Goal: Task Accomplishment & Management: Use online tool/utility

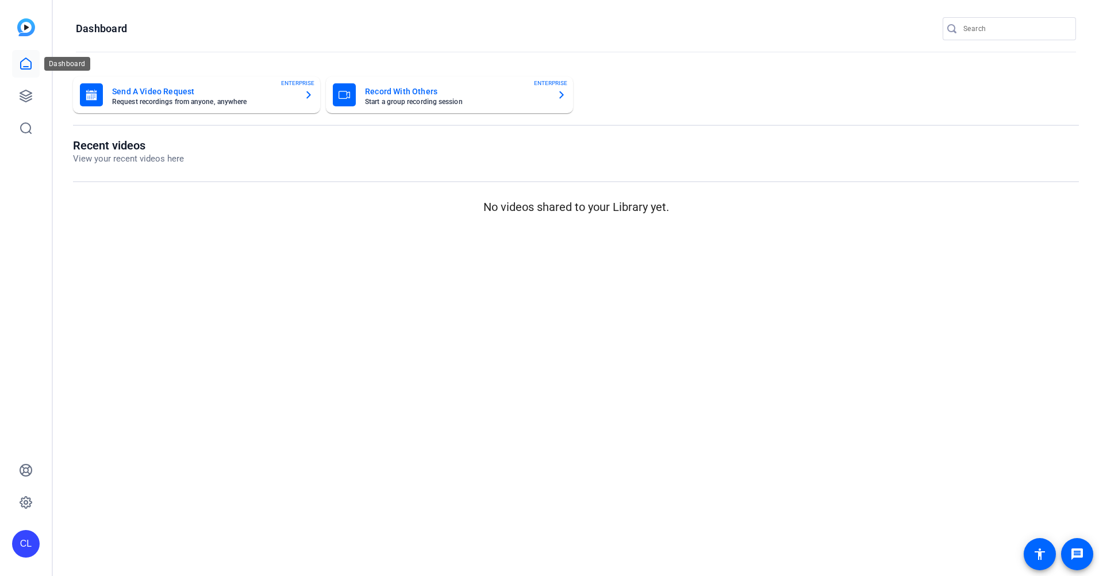
click at [34, 64] on link at bounding box center [26, 64] width 28 height 28
click at [33, 91] on link at bounding box center [26, 96] width 28 height 28
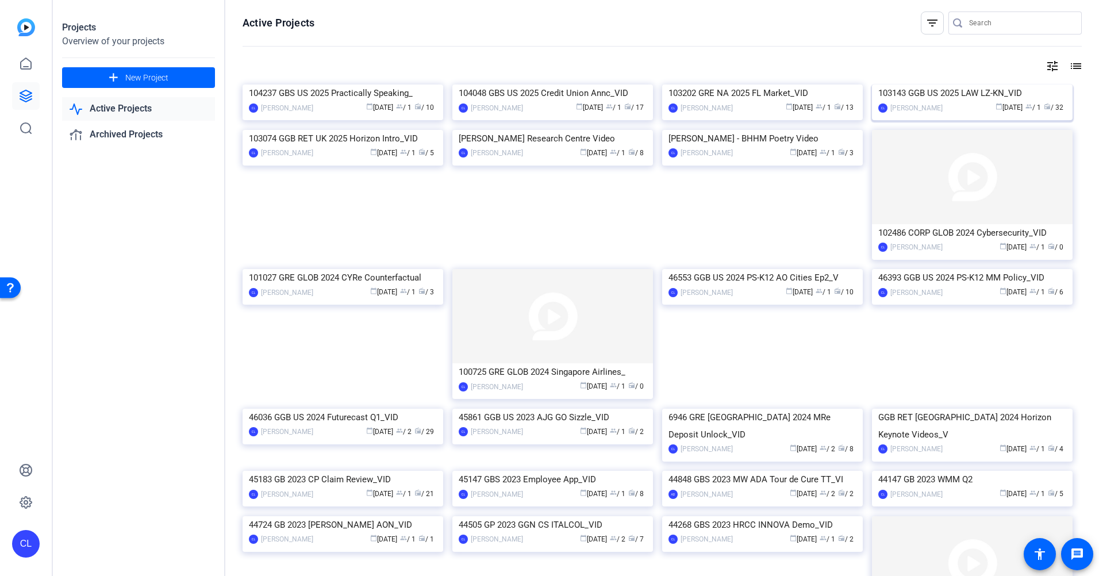
click at [991, 84] on img at bounding box center [972, 84] width 201 height 0
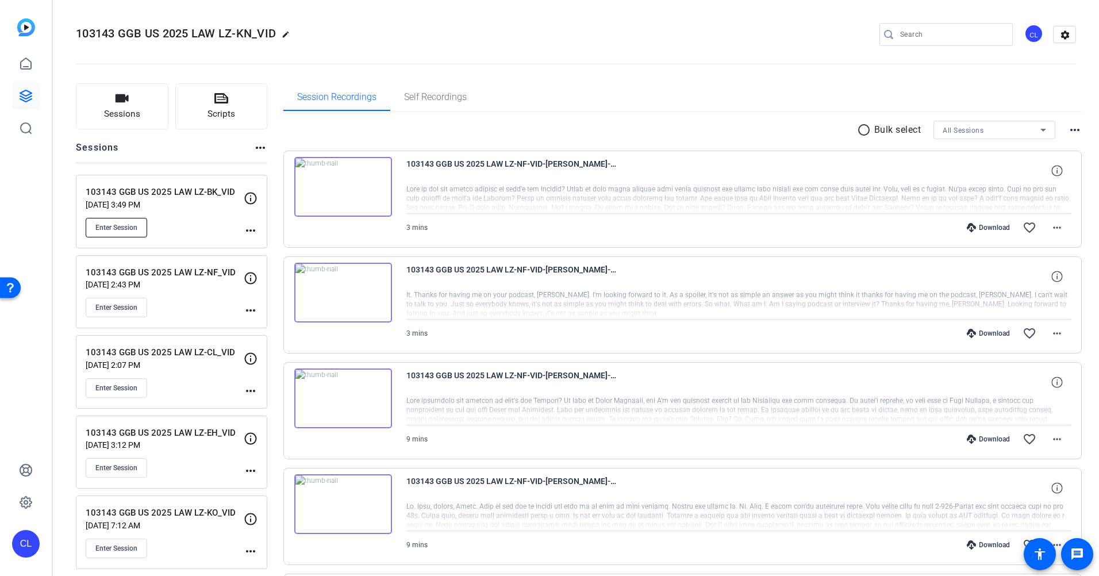
click at [119, 229] on span "Enter Session" at bounding box center [116, 227] width 42 height 9
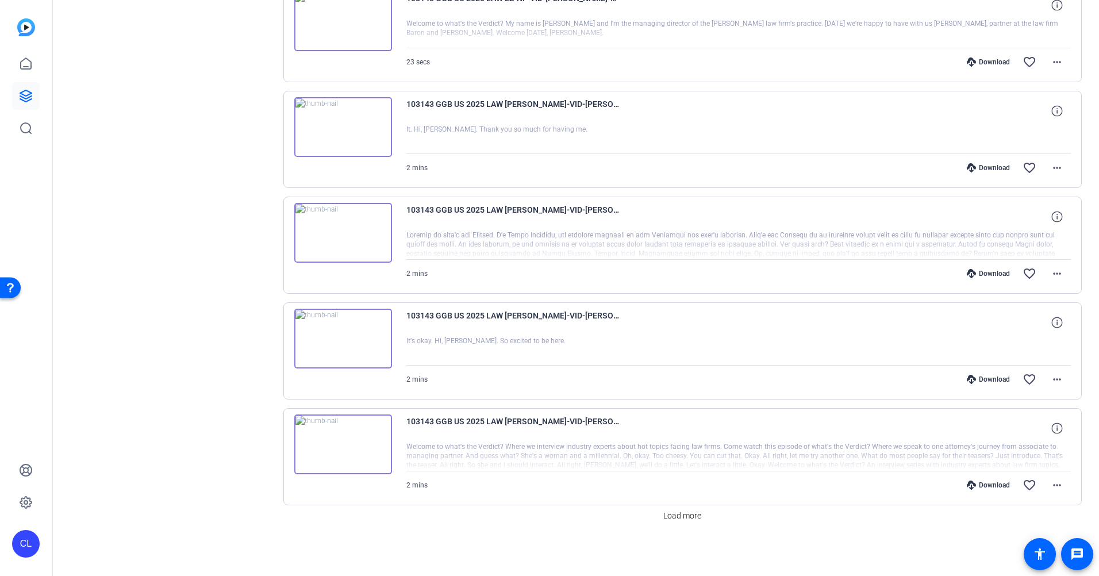
scroll to position [695, 0]
click at [681, 520] on button "Load more" at bounding box center [681, 514] width 47 height 21
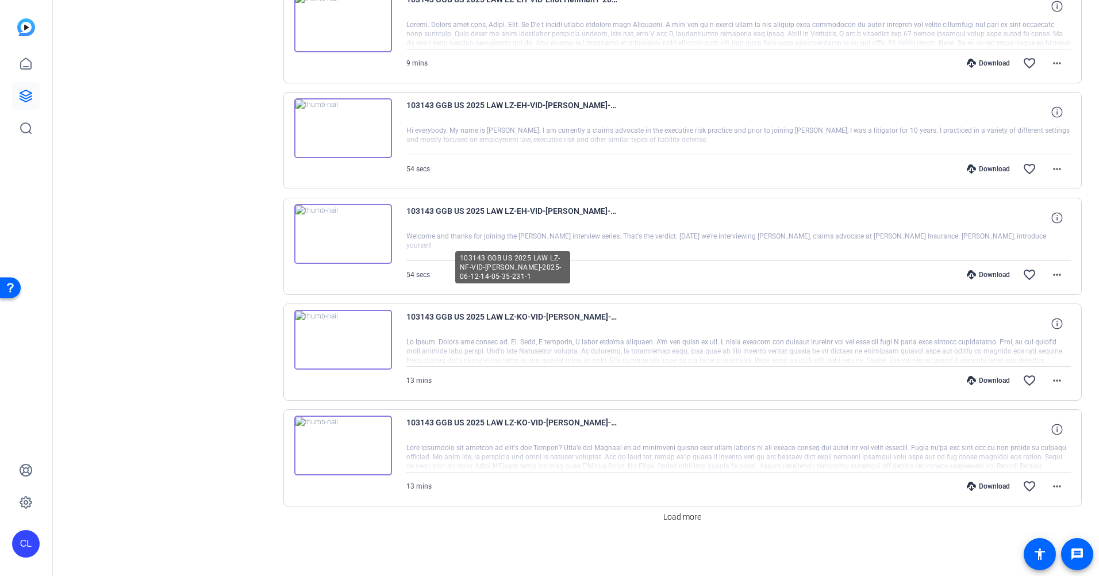
scroll to position [1753, 0]
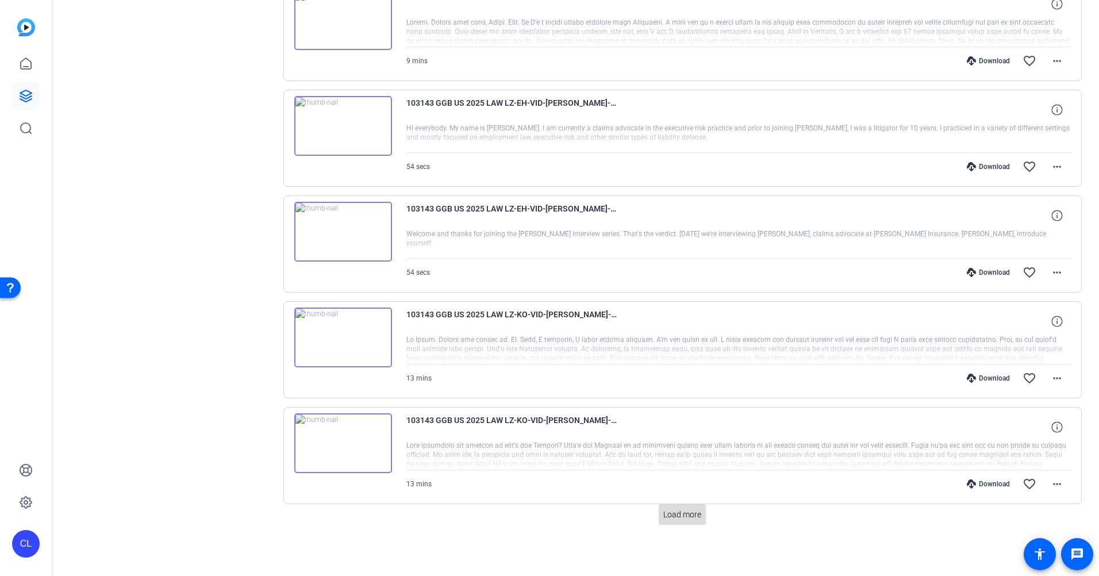
click at [687, 509] on span "Load more" at bounding box center [682, 515] width 38 height 12
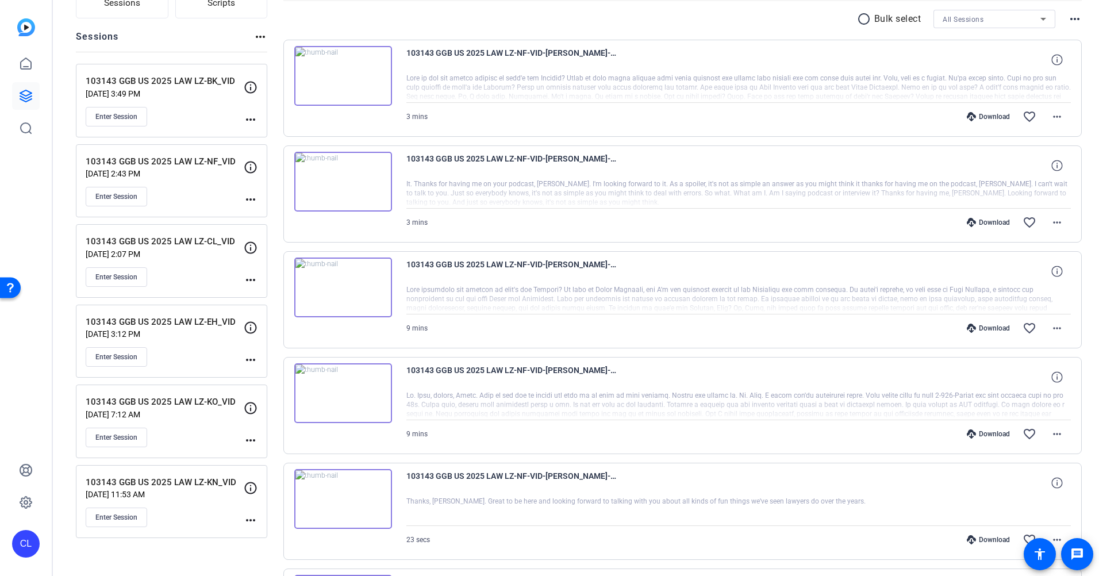
scroll to position [109, 0]
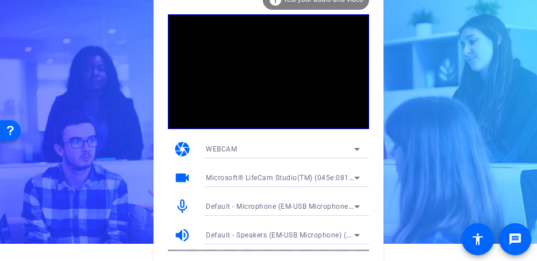
scroll to position [46, 0]
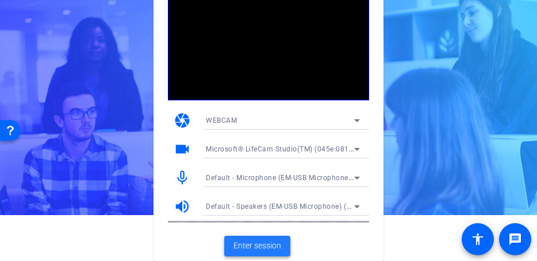
click at [263, 248] on span "Enter session" at bounding box center [257, 246] width 48 height 12
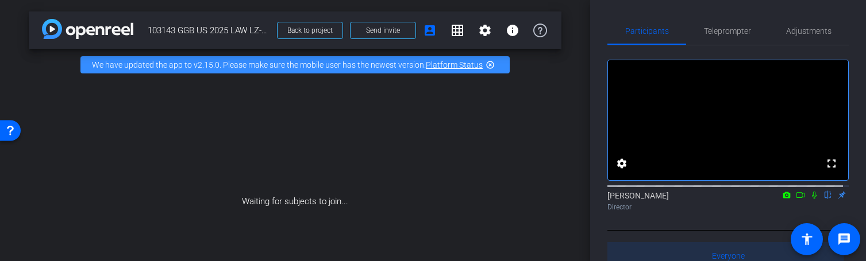
drag, startPoint x: 681, startPoint y: 261, endPoint x: 682, endPoint y: 268, distance: 7.5
click at [682, 261] on html "Accessibility Screen-Reader Guide, Feedback, and Issue Reporting | New window m…" at bounding box center [433, 130] width 866 height 261
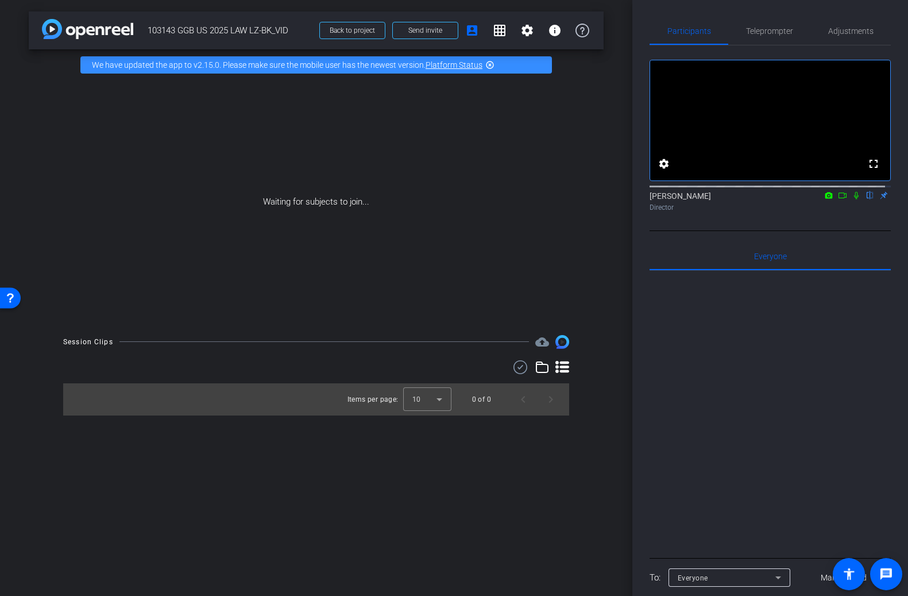
click at [852, 199] on icon at bounding box center [856, 195] width 9 height 8
click at [857, 422] on div at bounding box center [770, 413] width 241 height 284
click at [852, 199] on icon at bounding box center [856, 195] width 9 height 8
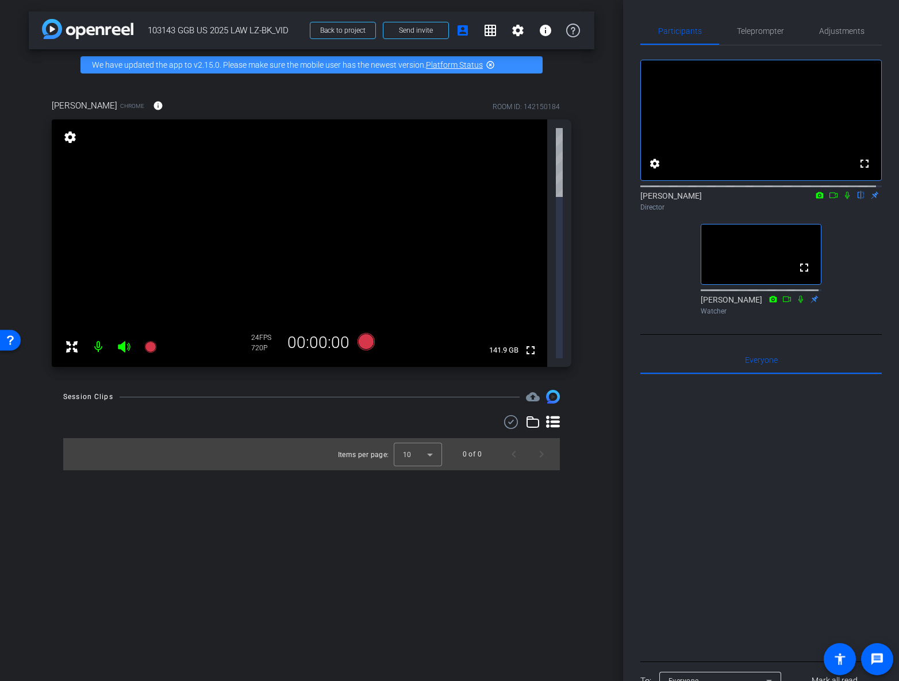
drag, startPoint x: 68, startPoint y: 140, endPoint x: 76, endPoint y: 143, distance: 9.1
click at [68, 140] on mat-icon "settings" at bounding box center [70, 137] width 16 height 14
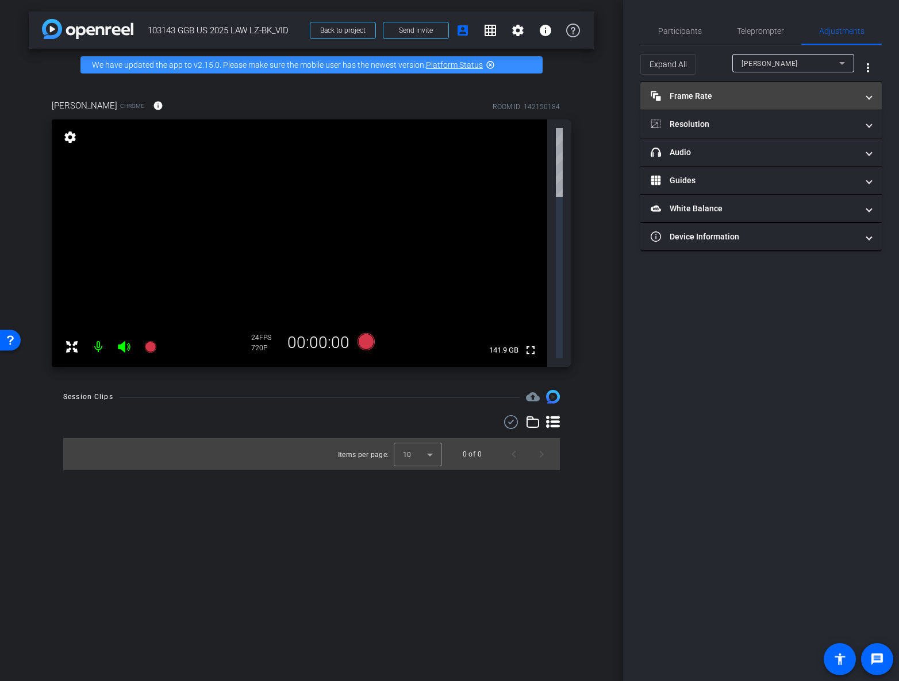
click at [869, 95] on span at bounding box center [868, 96] width 5 height 12
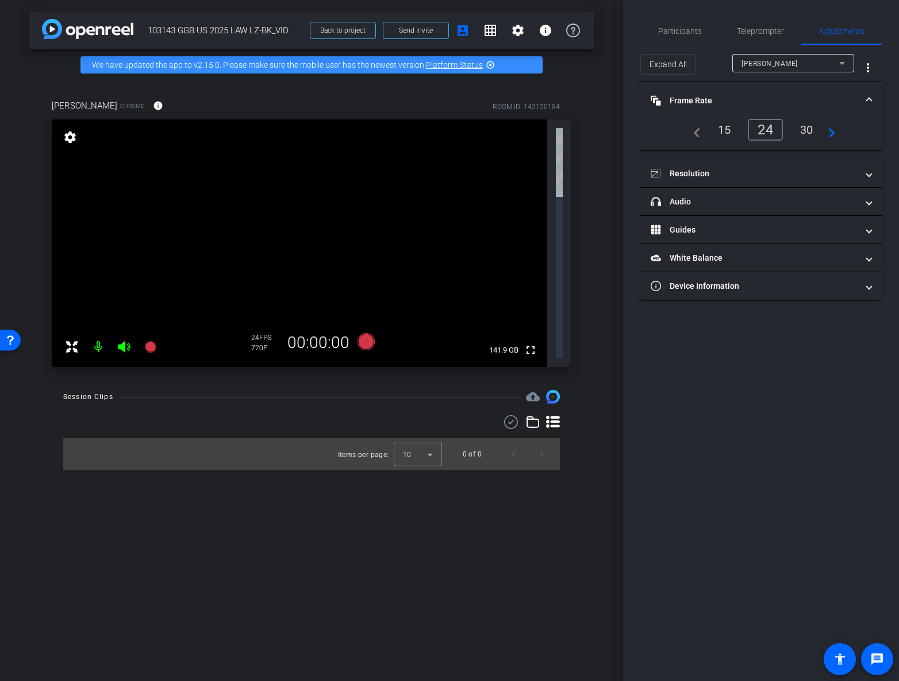
click at [870, 98] on span at bounding box center [868, 101] width 5 height 12
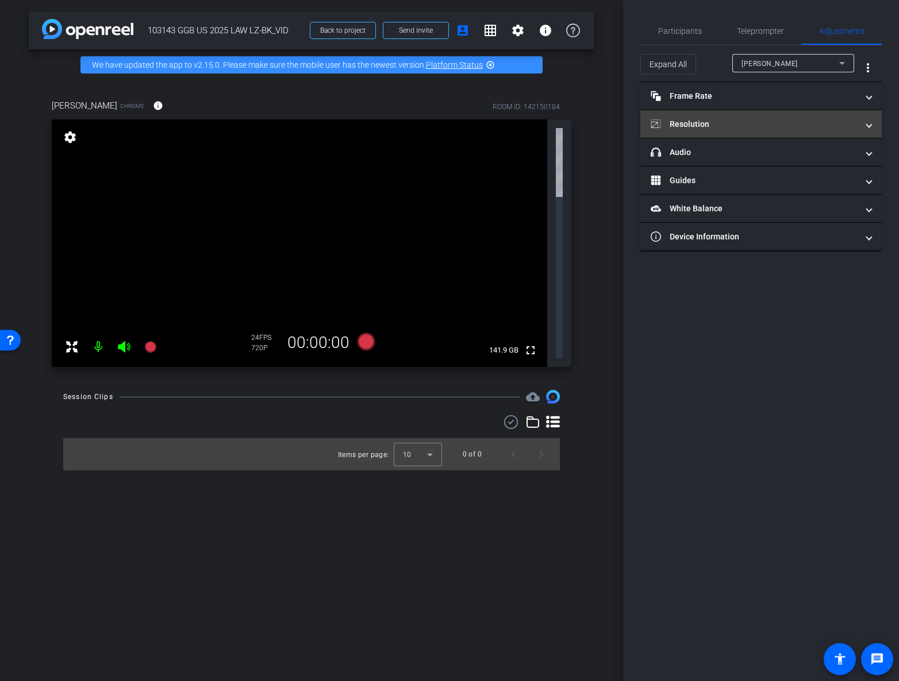
click at [870, 125] on span at bounding box center [868, 124] width 5 height 12
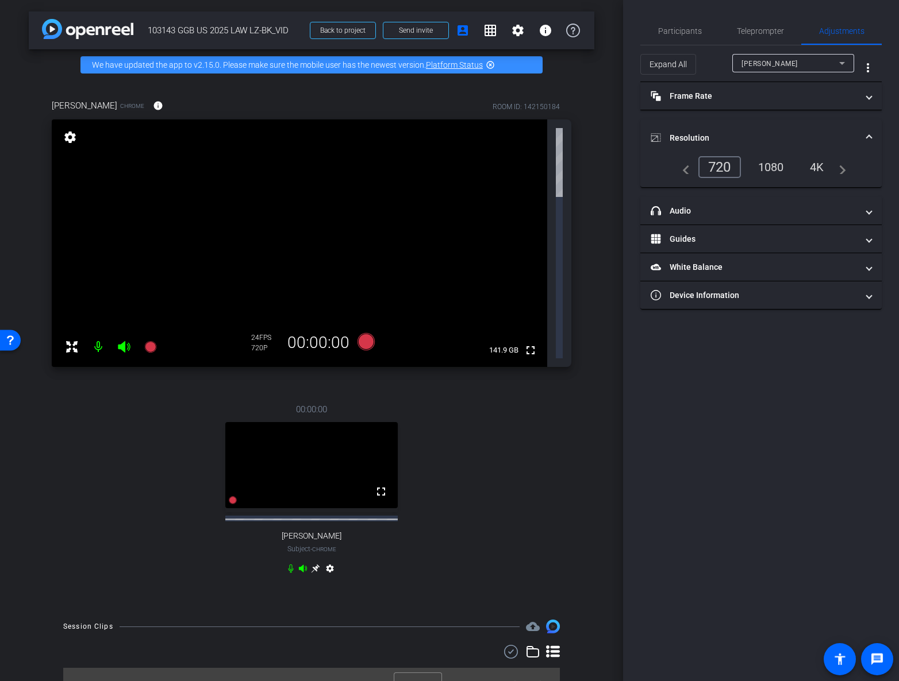
click at [777, 166] on div "1080" at bounding box center [770, 167] width 43 height 20
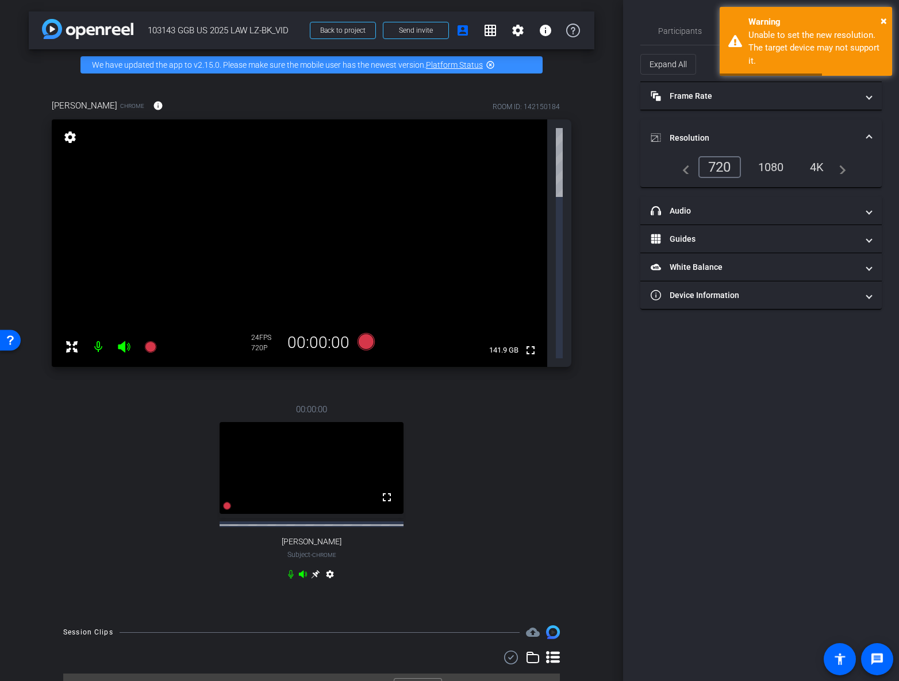
click at [713, 164] on div "720" at bounding box center [719, 167] width 43 height 22
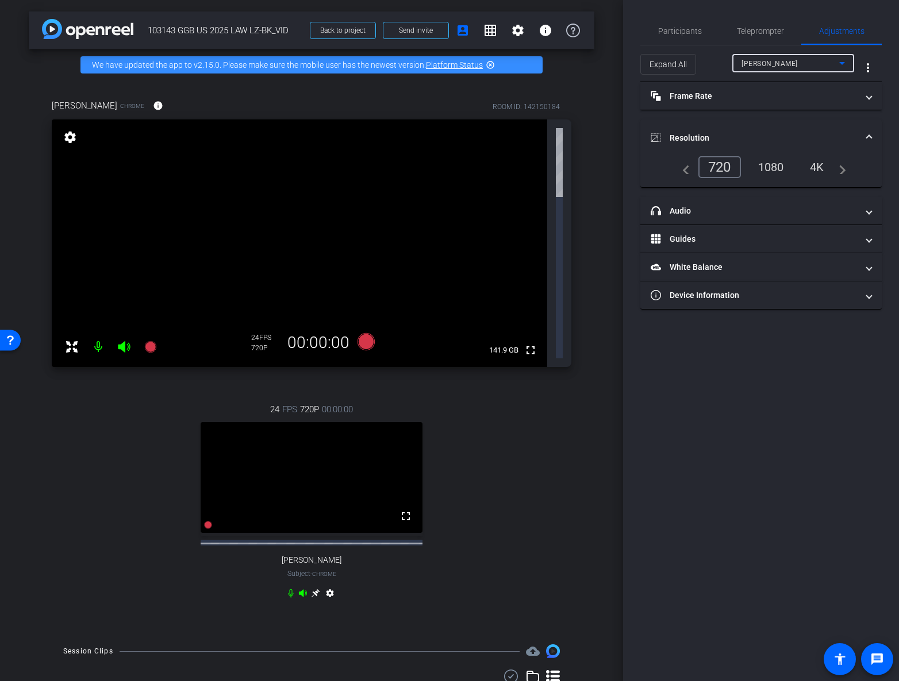
click at [776, 63] on span "[PERSON_NAME]" at bounding box center [769, 64] width 56 height 8
click at [780, 99] on span "[PERSON_NAME]" at bounding box center [770, 105] width 58 height 14
click at [764, 168] on div "1080" at bounding box center [770, 167] width 43 height 20
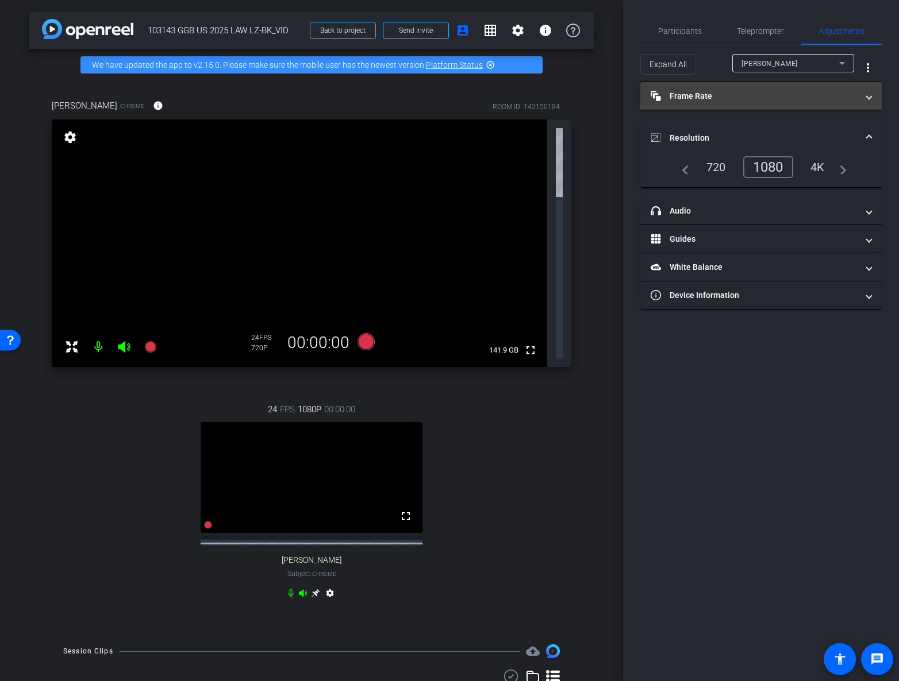
click at [871, 94] on mat-expansion-panel-header "Frame Rate Frame Rate" at bounding box center [760, 96] width 241 height 28
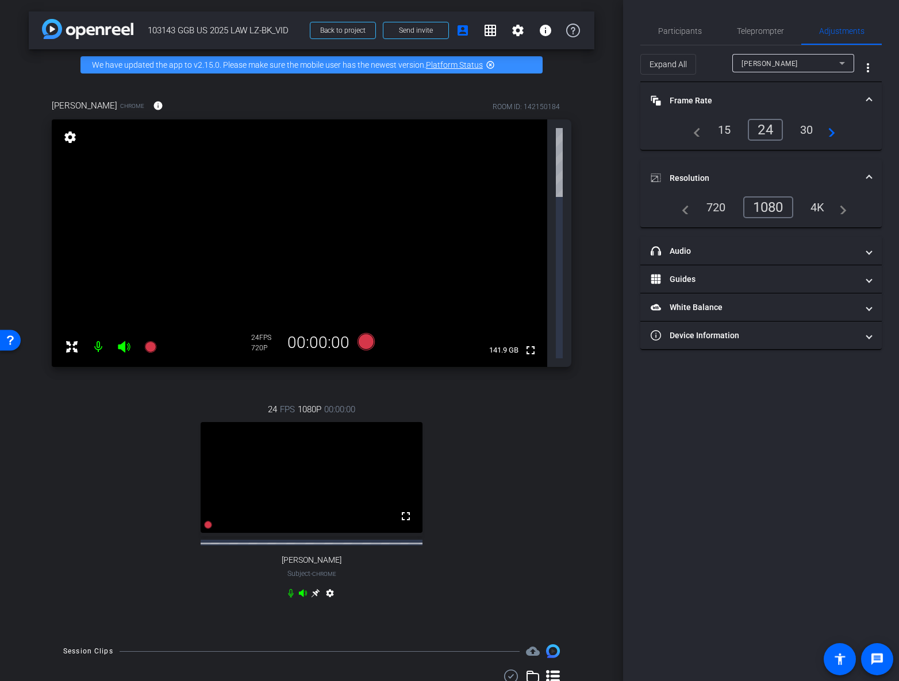
click at [799, 132] on div "30" at bounding box center [806, 130] width 30 height 20
click at [840, 64] on icon at bounding box center [842, 63] width 14 height 14
click at [810, 130] on div "30" at bounding box center [806, 130] width 30 height 20
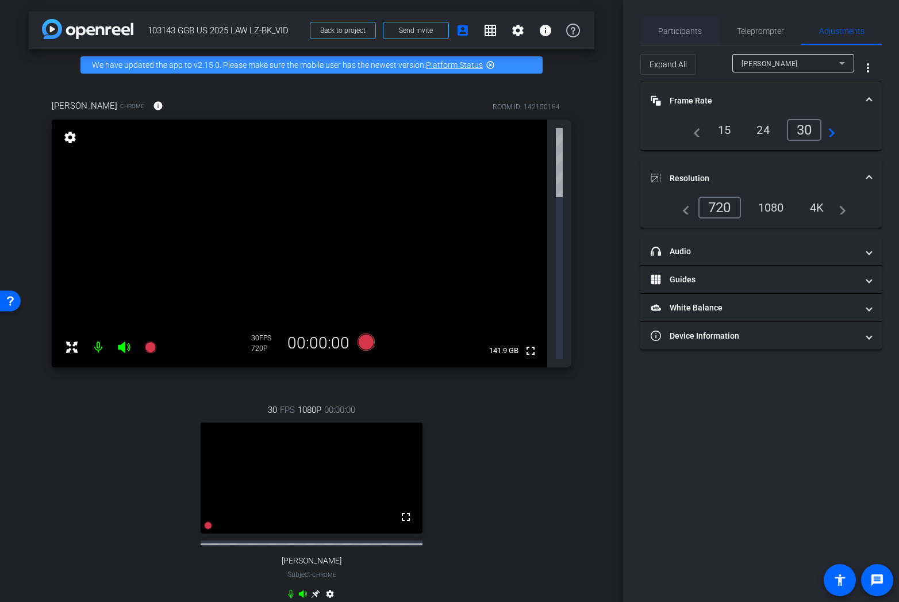
click at [683, 24] on span "Participants" at bounding box center [680, 31] width 44 height 28
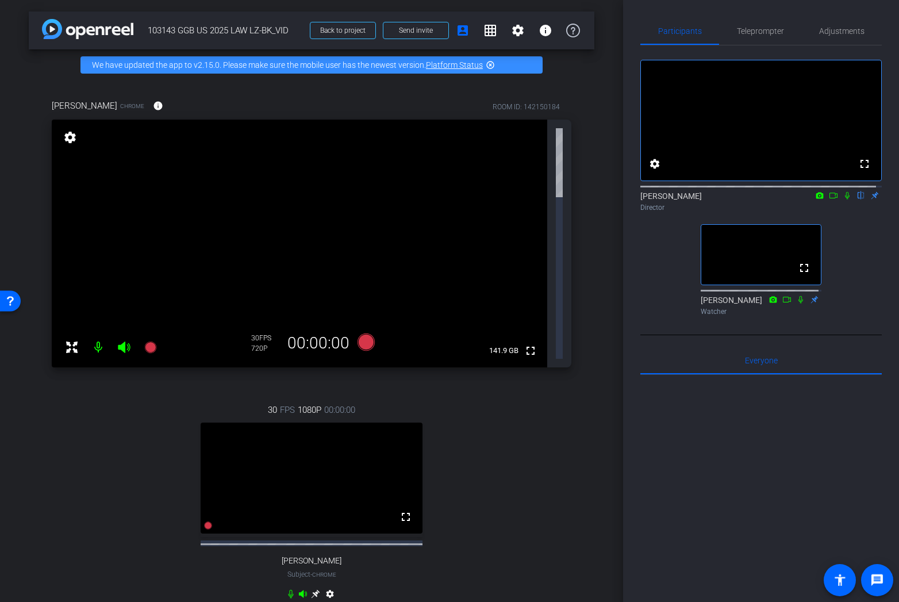
click at [561, 384] on div "30 FPS 1080P 00:00:00 fullscreen [PERSON_NAME] Subject - Chrome settings" at bounding box center [311, 502] width 519 height 237
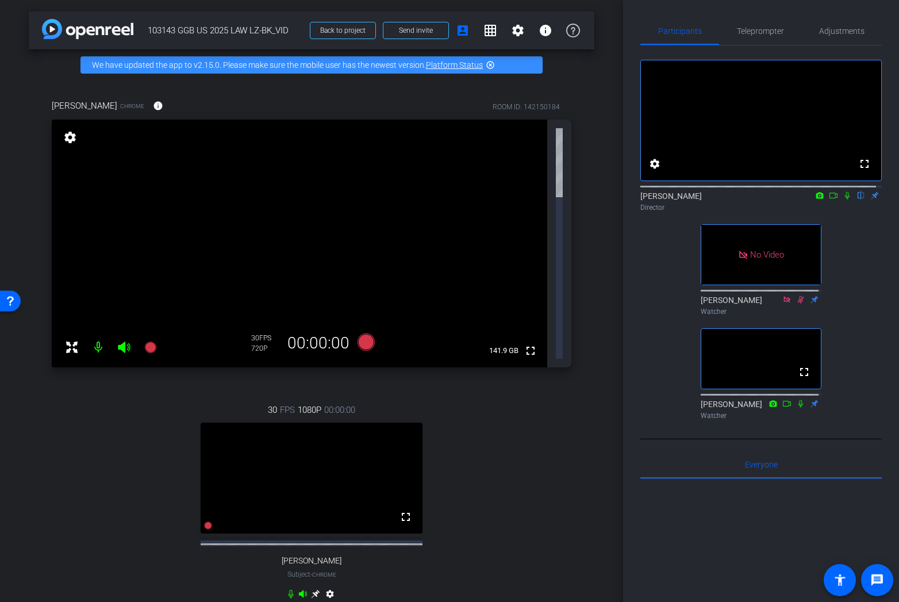
click at [519, 384] on div "30 FPS 1080P 00:00:00 fullscreen [PERSON_NAME] Subject - Chrome settings" at bounding box center [311, 502] width 519 height 237
click at [73, 340] on icon at bounding box center [72, 347] width 14 height 14
click at [74, 341] on icon at bounding box center [71, 346] width 11 height 11
click at [73, 134] on mat-icon "settings" at bounding box center [70, 137] width 16 height 14
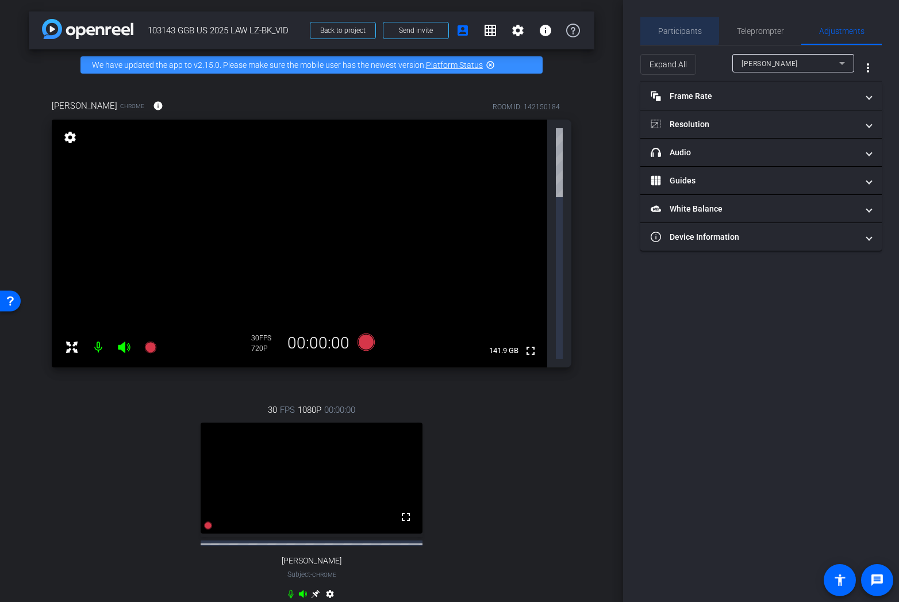
click at [679, 29] on span "Participants" at bounding box center [680, 31] width 44 height 8
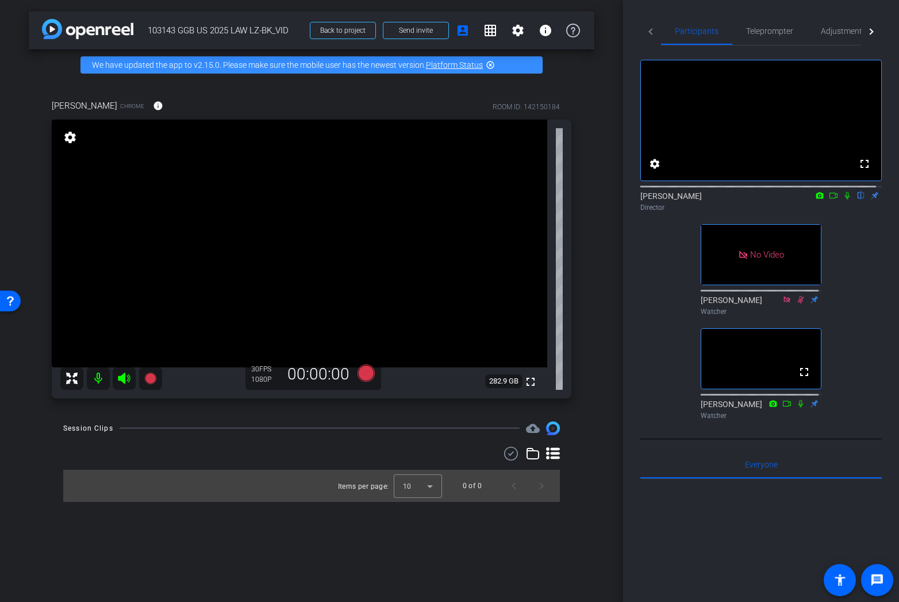
click at [842, 199] on icon at bounding box center [846, 195] width 9 height 8
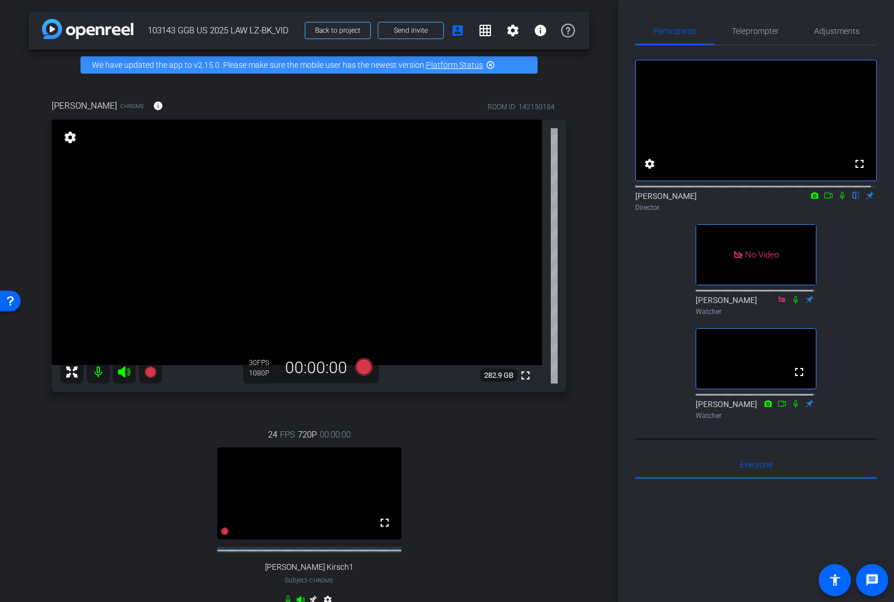
scroll to position [57, 0]
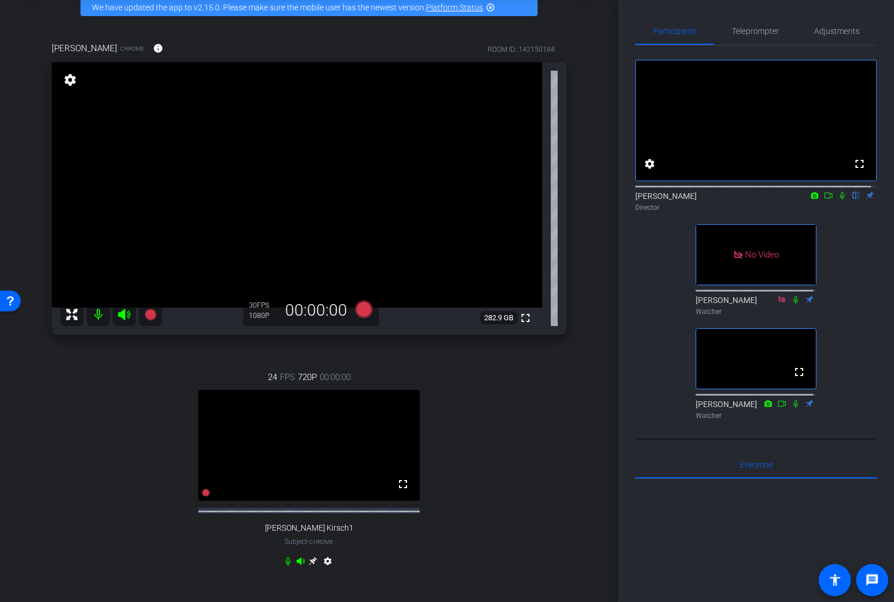
click at [309, 565] on icon at bounding box center [313, 561] width 9 height 9
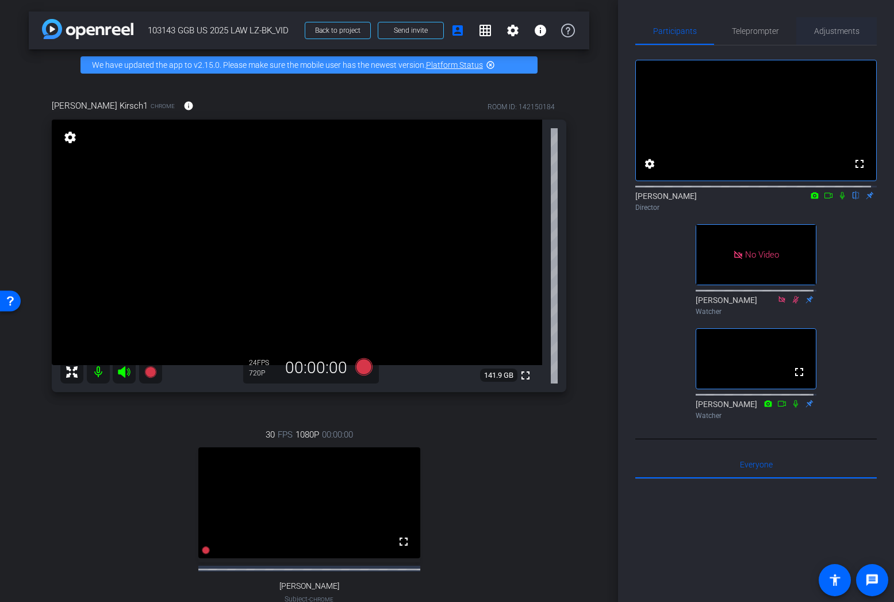
click at [856, 23] on div "Adjustments" at bounding box center [836, 31] width 80 height 28
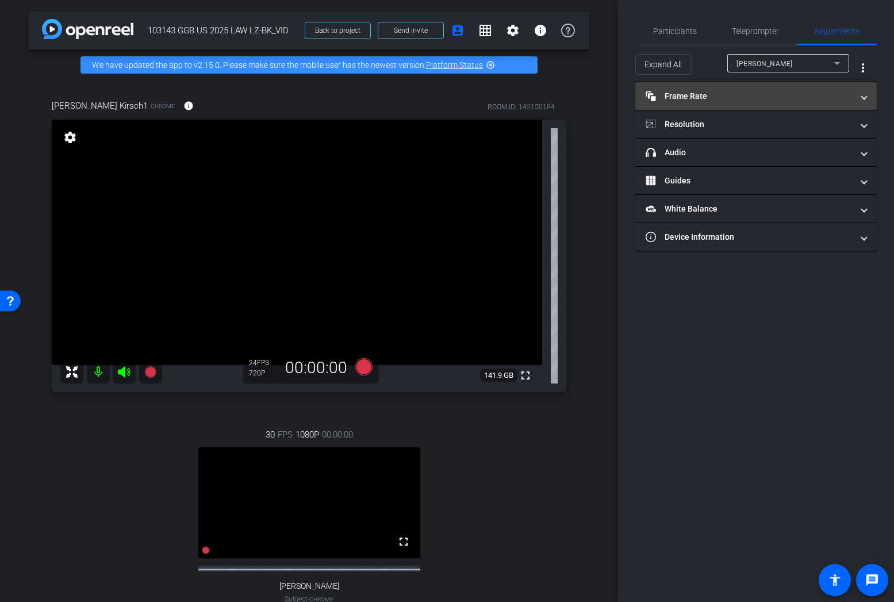
click at [862, 101] on span at bounding box center [863, 96] width 5 height 12
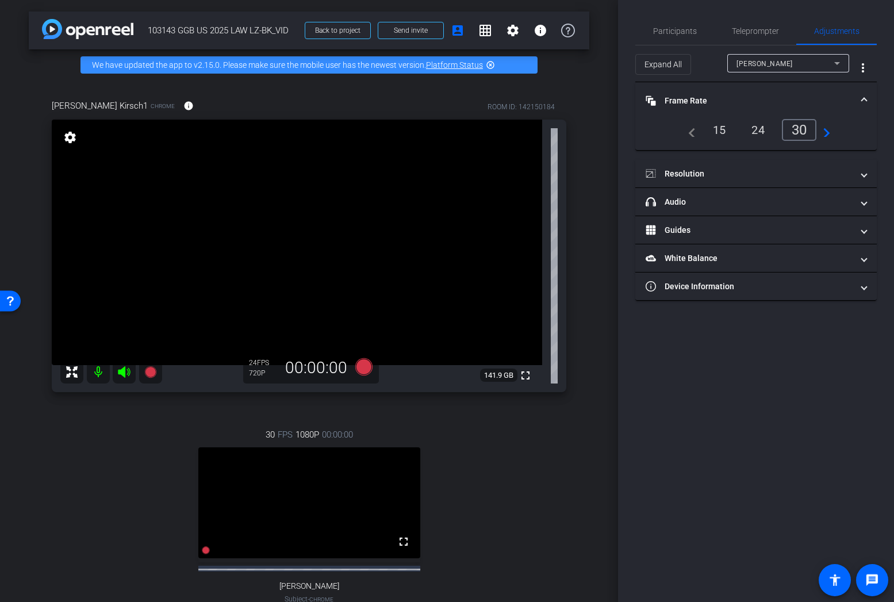
click at [798, 127] on div "30" at bounding box center [798, 130] width 35 height 22
click at [805, 68] on div "[PERSON_NAME]" at bounding box center [785, 63] width 98 height 14
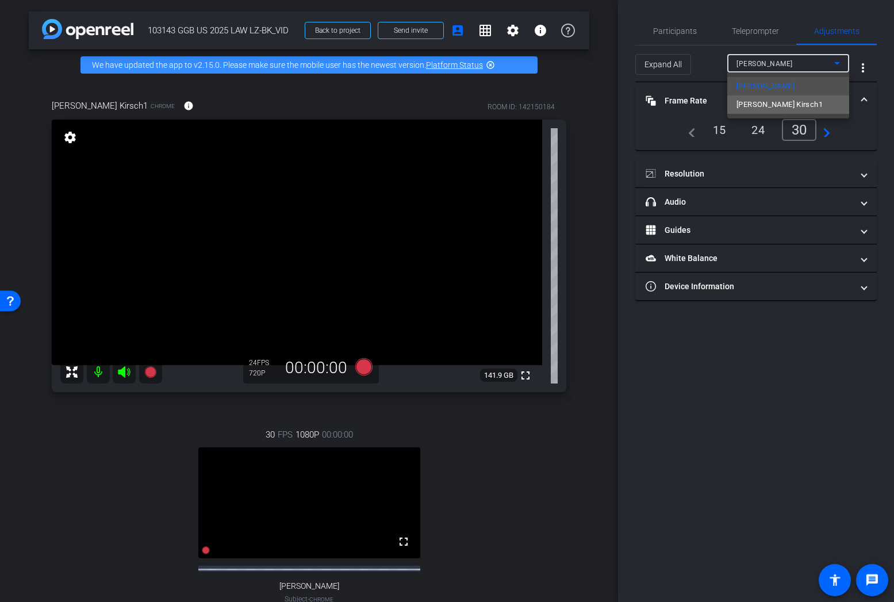
click at [781, 102] on span "[PERSON_NAME] Kirsch1" at bounding box center [779, 105] width 86 height 14
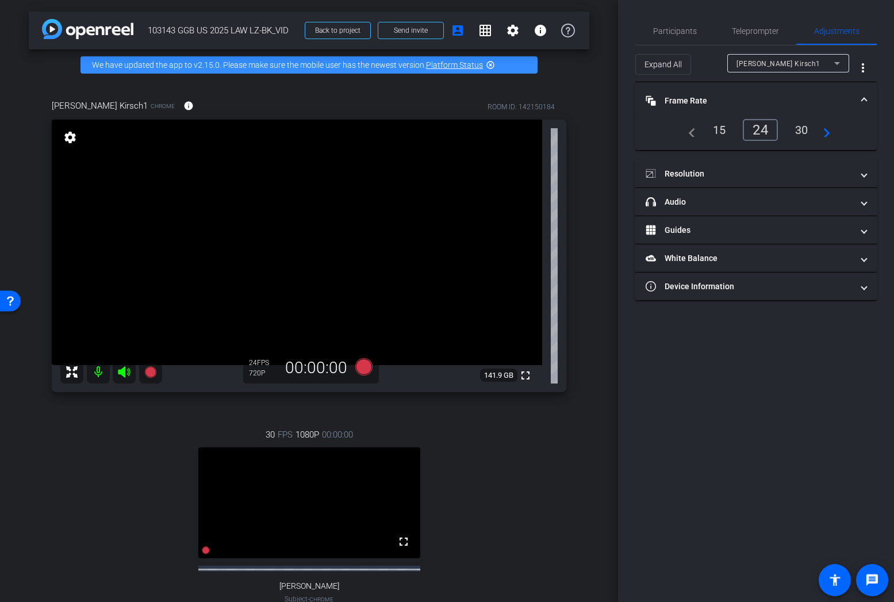
click at [799, 128] on div "30" at bounding box center [801, 130] width 30 height 20
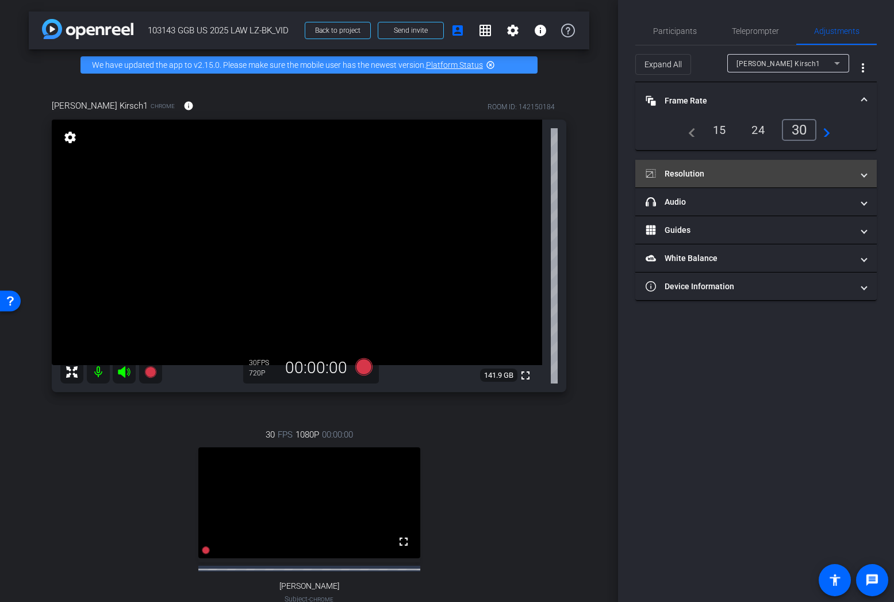
click at [862, 171] on span at bounding box center [863, 174] width 5 height 12
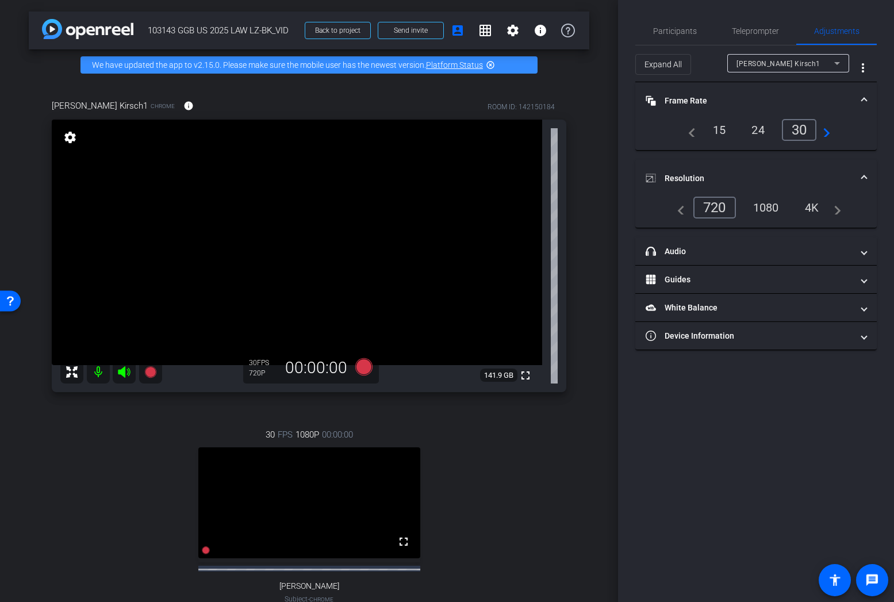
click at [761, 210] on div "1080" at bounding box center [765, 208] width 43 height 20
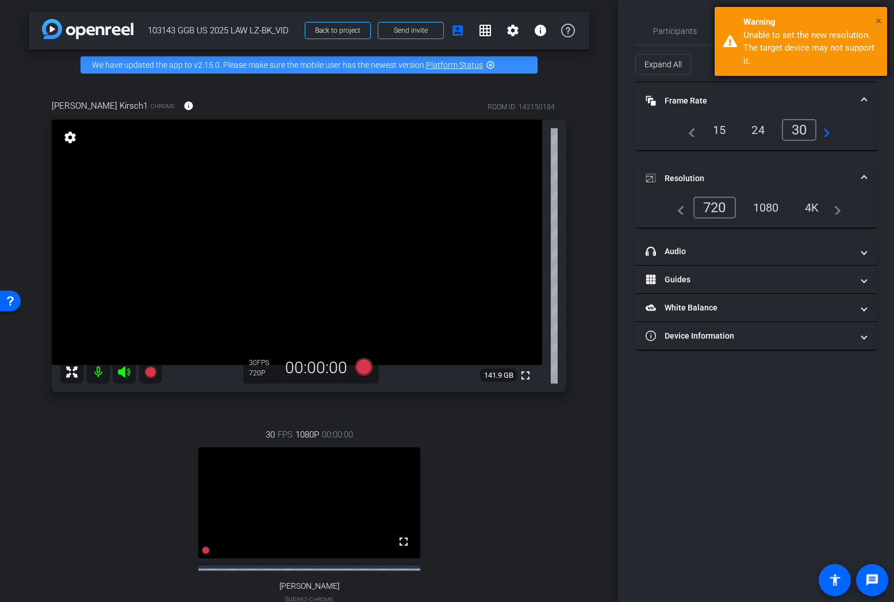
click at [880, 18] on span "×" at bounding box center [878, 21] width 6 height 14
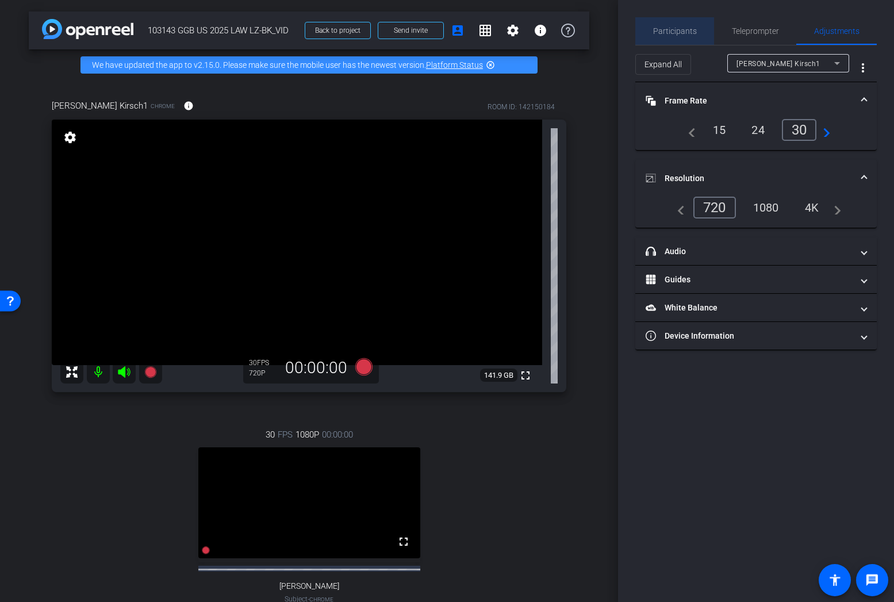
click at [695, 30] on div "Participants" at bounding box center [674, 31] width 79 height 28
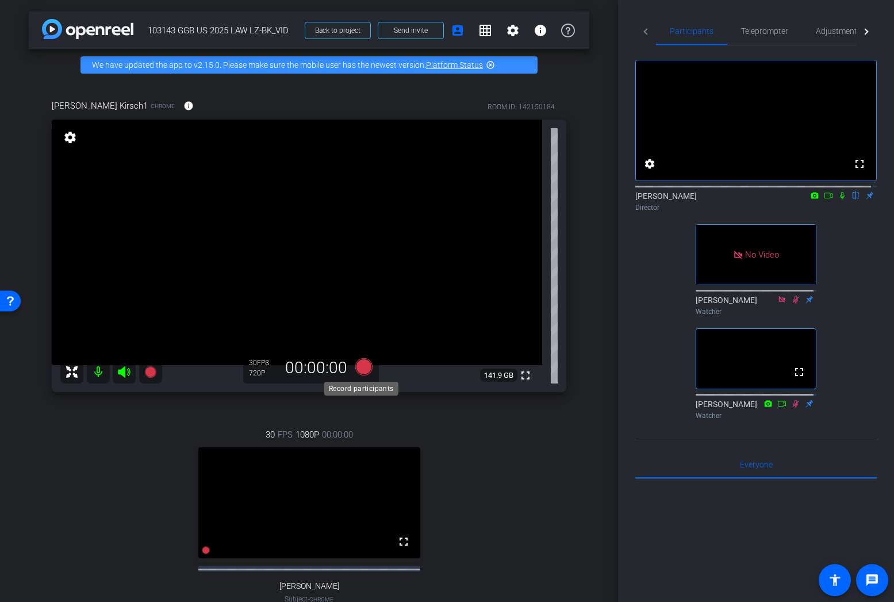
click at [360, 366] on icon at bounding box center [363, 366] width 17 height 17
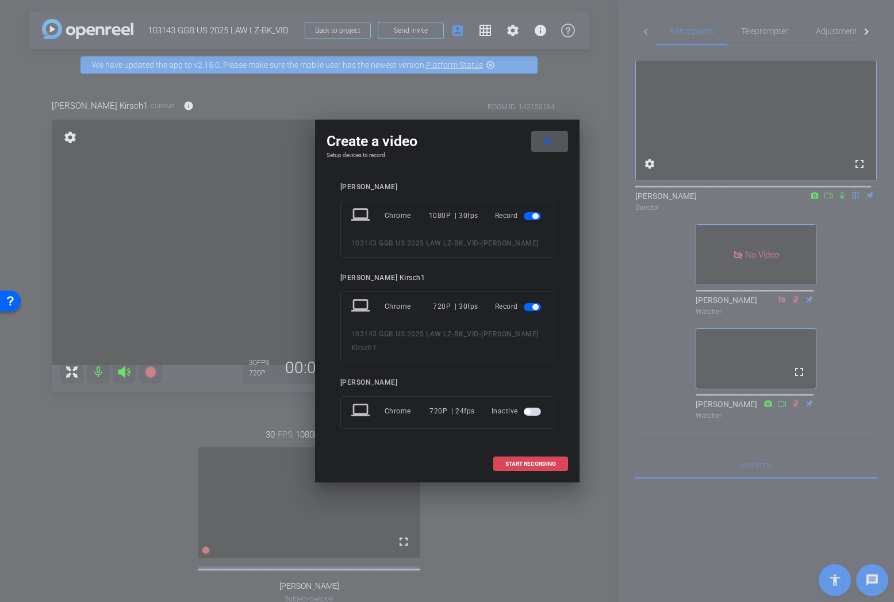
click at [542, 461] on span "START RECORDING" at bounding box center [530, 464] width 51 height 6
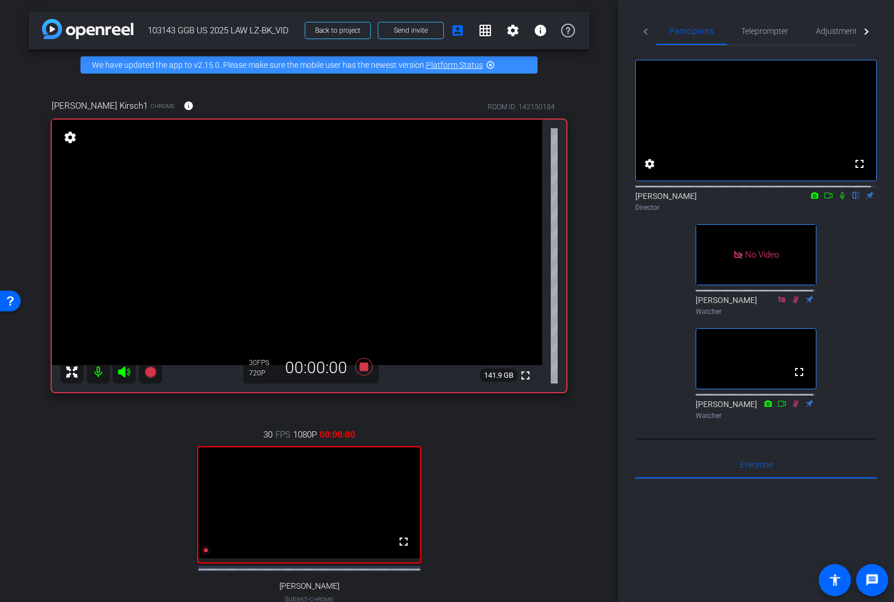
click at [837, 199] on icon at bounding box center [841, 195] width 9 height 8
click at [360, 365] on icon at bounding box center [363, 366] width 17 height 17
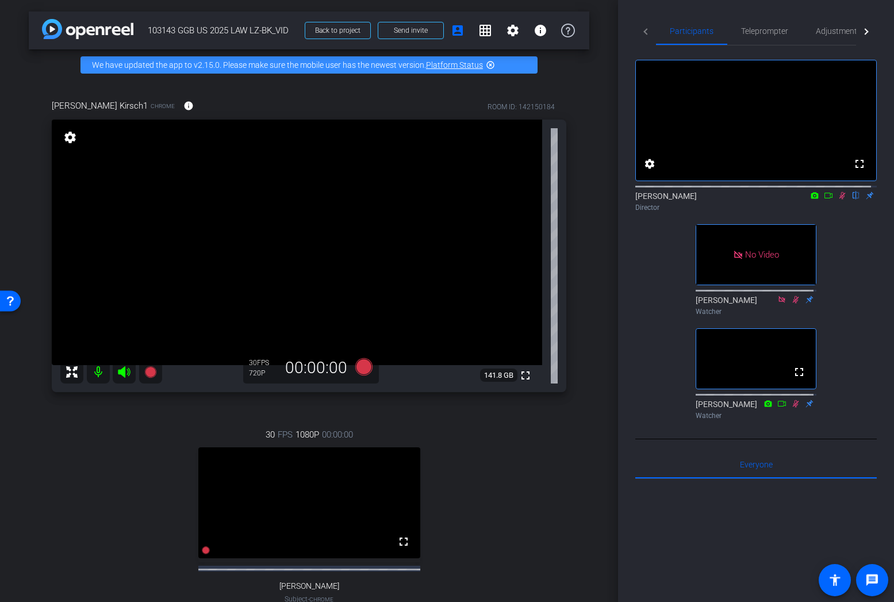
click at [839, 199] on icon at bounding box center [842, 195] width 6 height 7
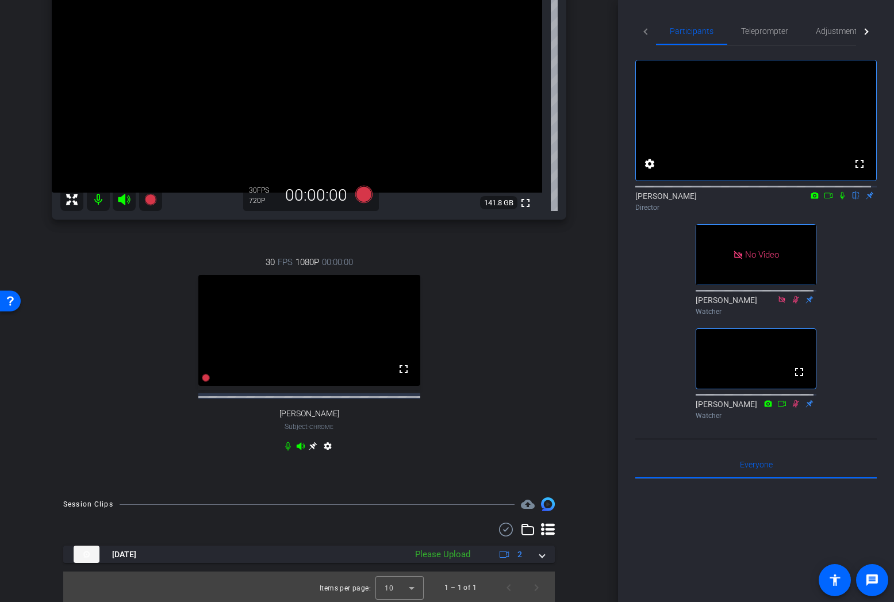
scroll to position [184, 0]
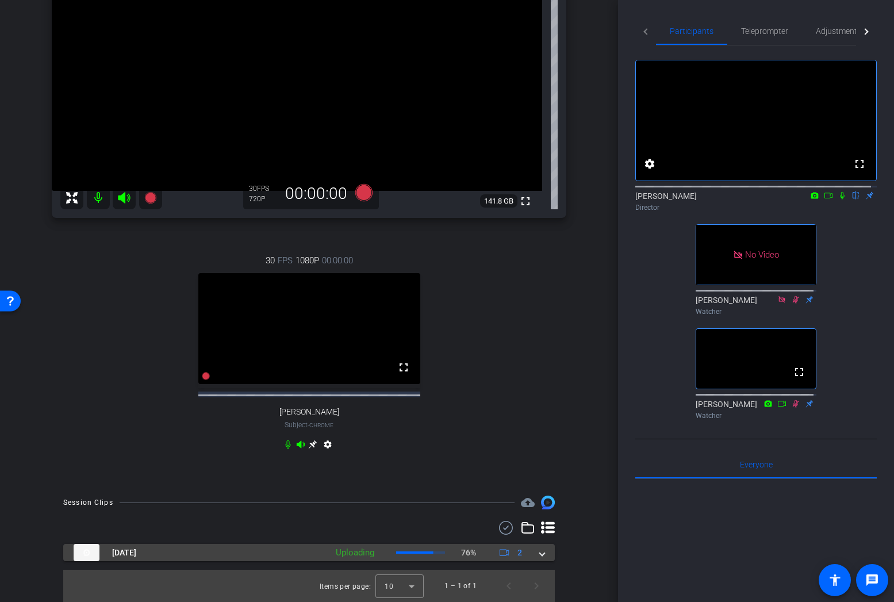
click at [540, 553] on span at bounding box center [542, 552] width 5 height 12
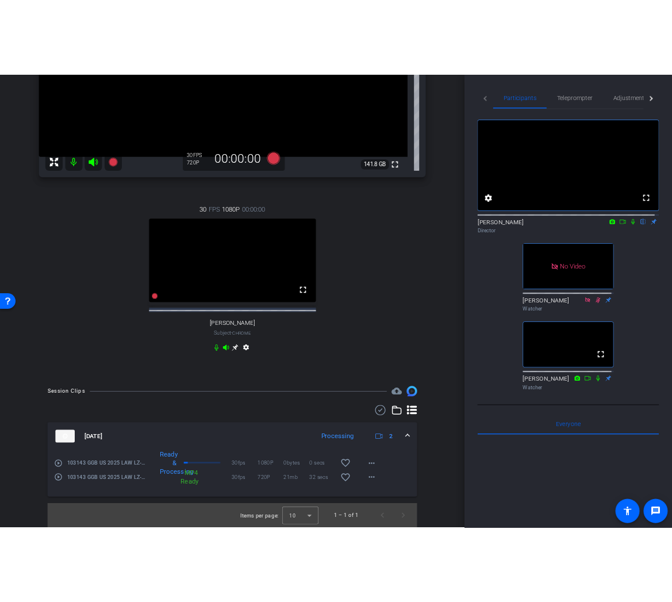
scroll to position [266, 0]
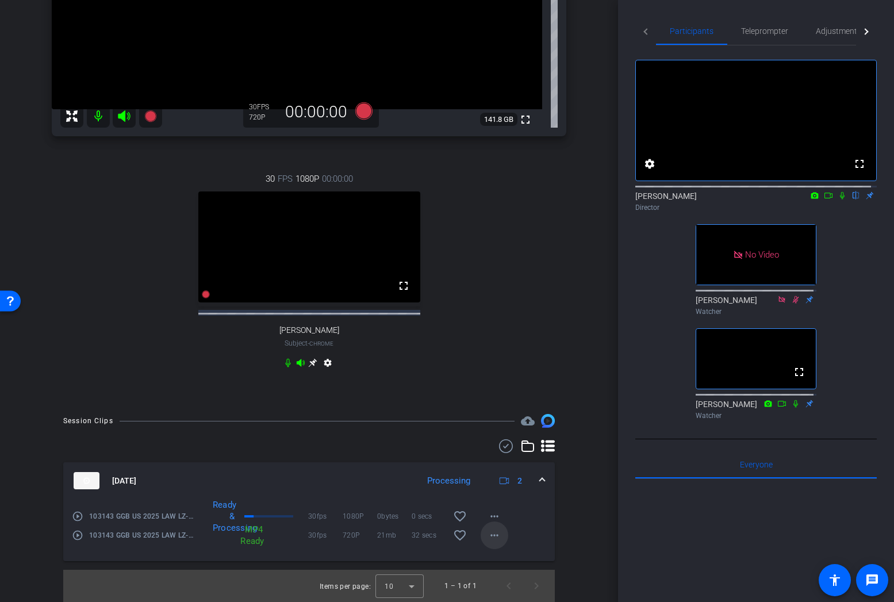
click at [487, 532] on mat-icon "more_horiz" at bounding box center [494, 535] width 14 height 14
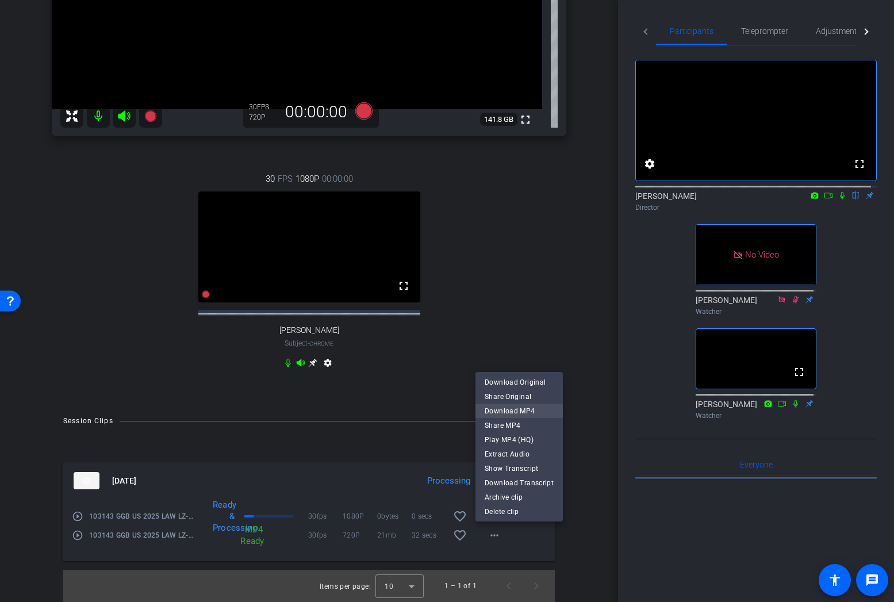
click at [502, 413] on span "Download MP4" at bounding box center [518, 410] width 69 height 14
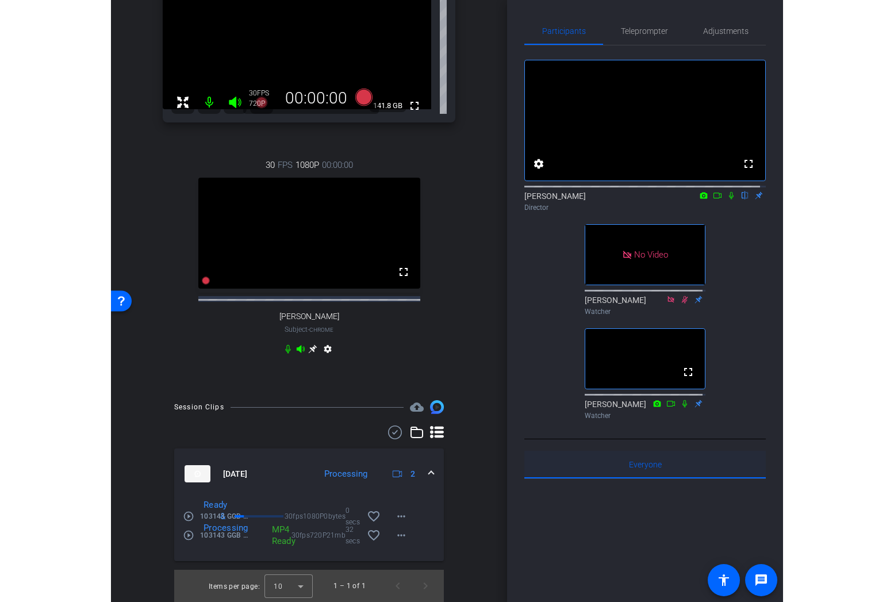
scroll to position [164, 0]
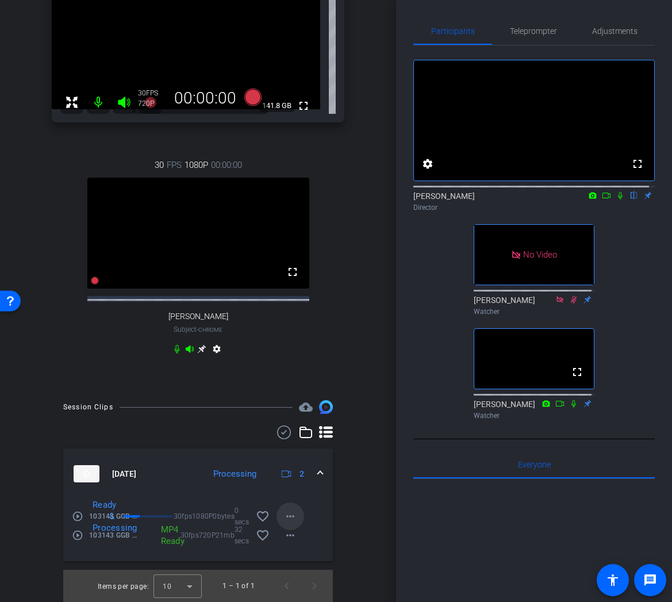
click at [286, 516] on mat-icon "more_horiz" at bounding box center [290, 516] width 14 height 14
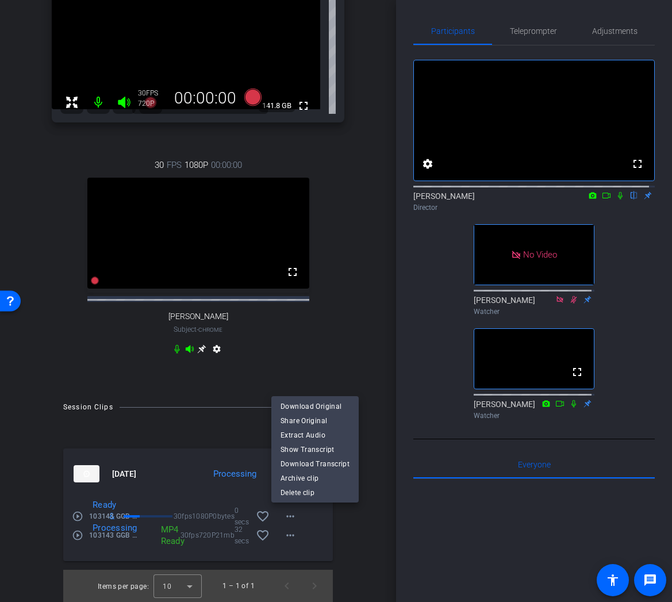
click at [329, 359] on div at bounding box center [336, 301] width 672 height 602
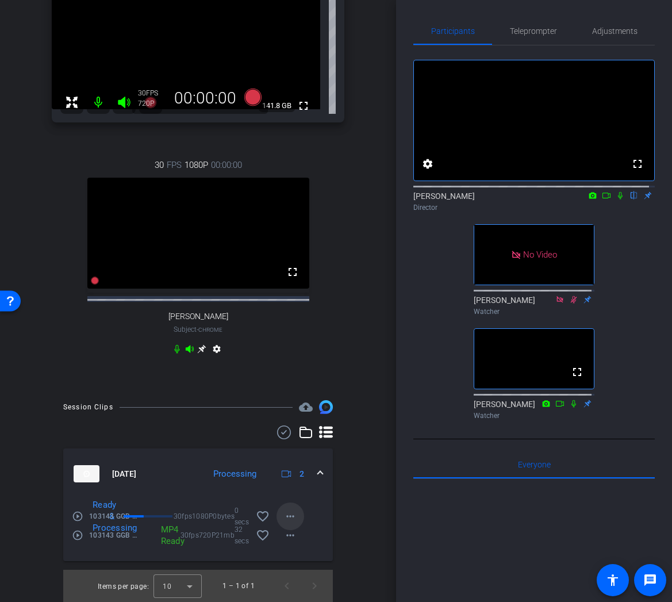
click at [287, 513] on mat-icon "more_horiz" at bounding box center [290, 516] width 14 height 14
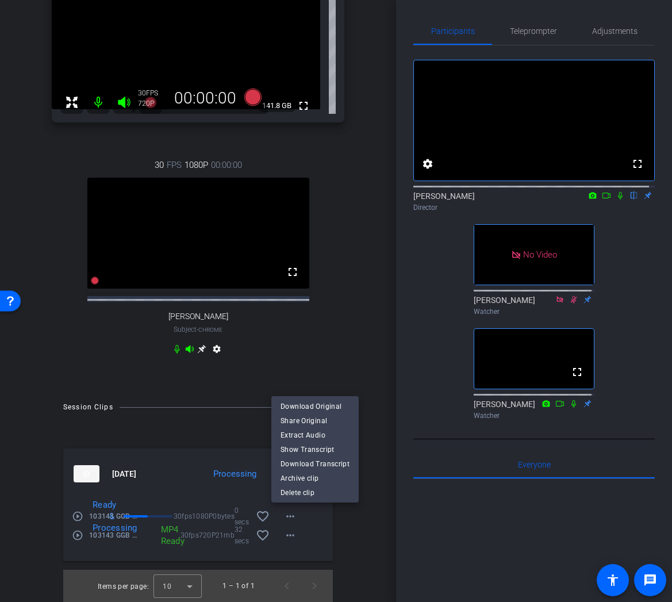
click at [343, 356] on div at bounding box center [336, 301] width 672 height 602
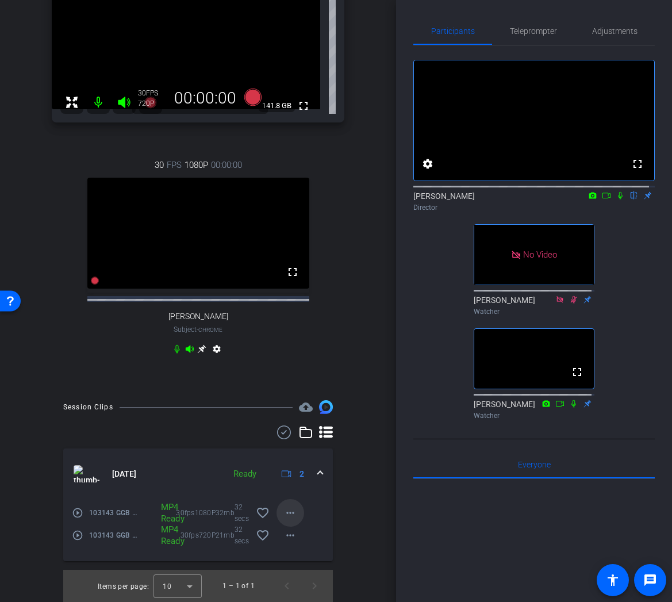
click at [288, 510] on mat-icon "more_horiz" at bounding box center [290, 513] width 14 height 14
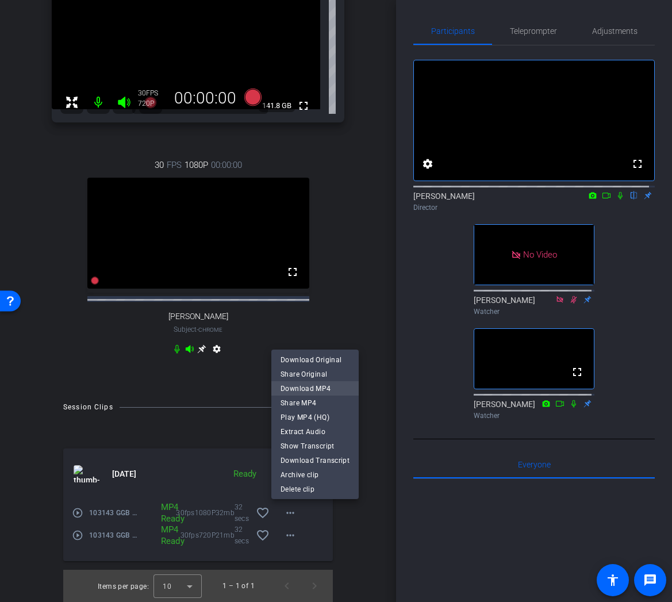
click at [302, 389] on span "Download MP4" at bounding box center [314, 388] width 69 height 14
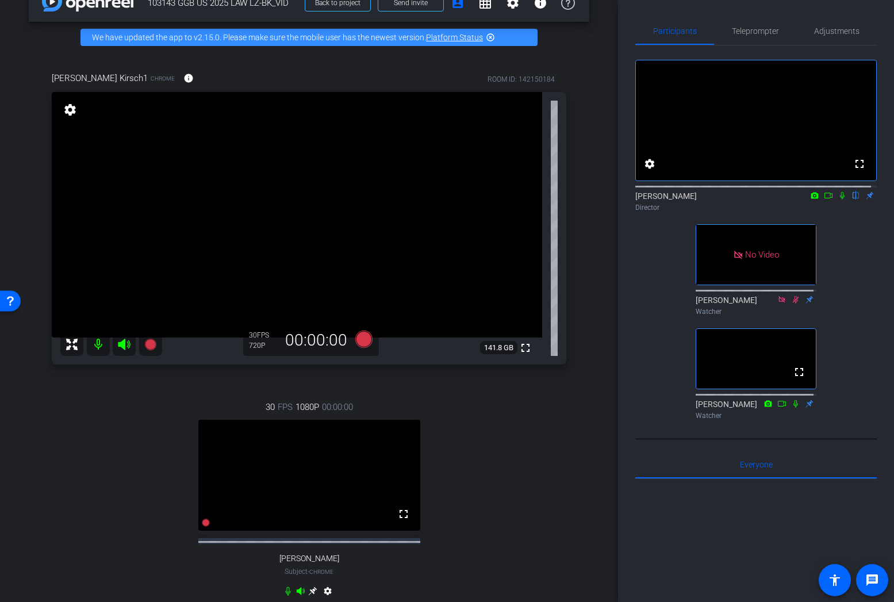
scroll to position [18, 0]
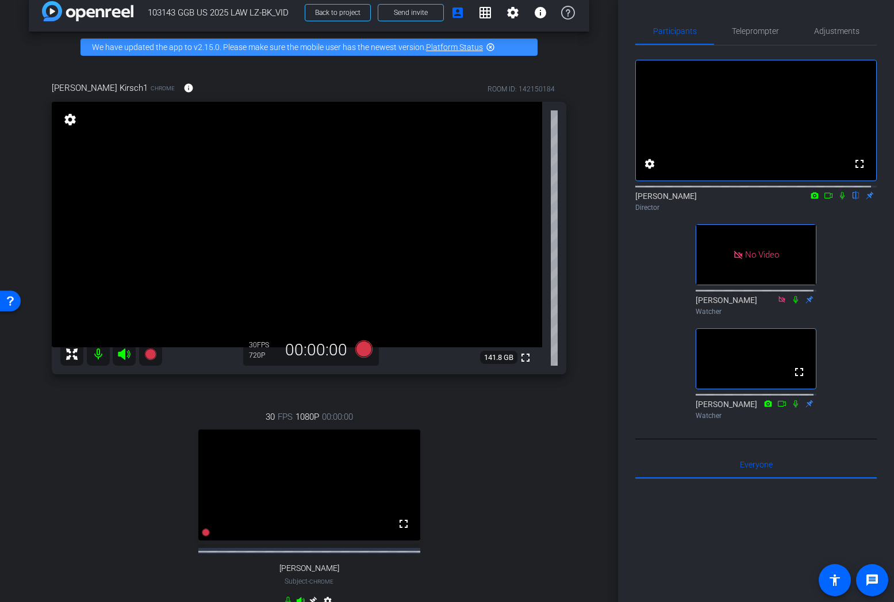
click at [544, 455] on div "30 FPS 1080P 00:00:00 fullscreen [PERSON_NAME] Subject - Chrome settings" at bounding box center [309, 509] width 514 height 237
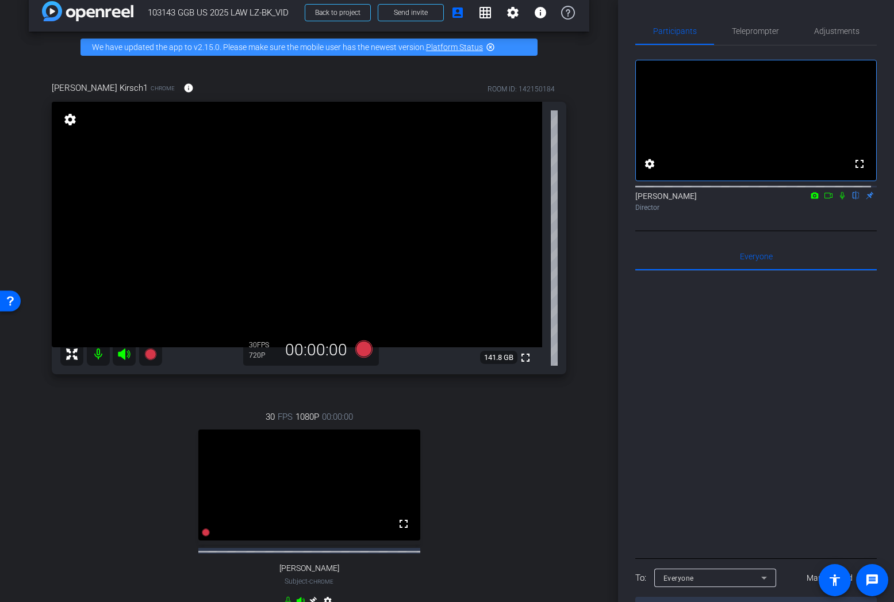
scroll to position [0, 0]
